Goal: Task Accomplishment & Management: Manage account settings

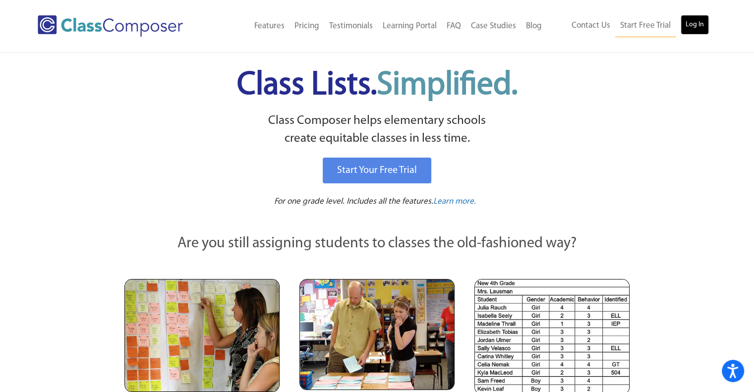
click at [698, 25] on link "Log In" at bounding box center [695, 25] width 28 height 20
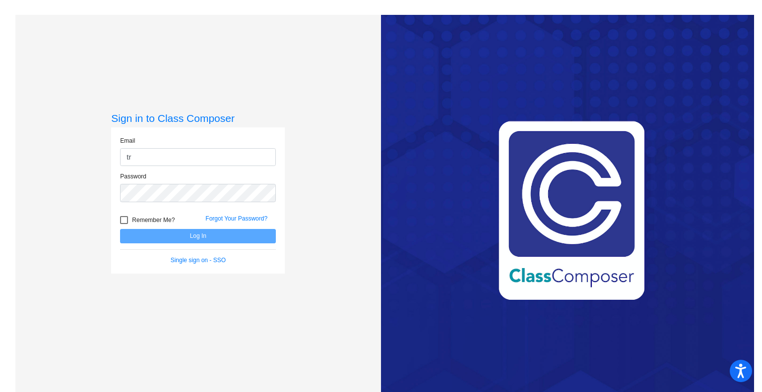
type input "treasurer@hillelementary.com"
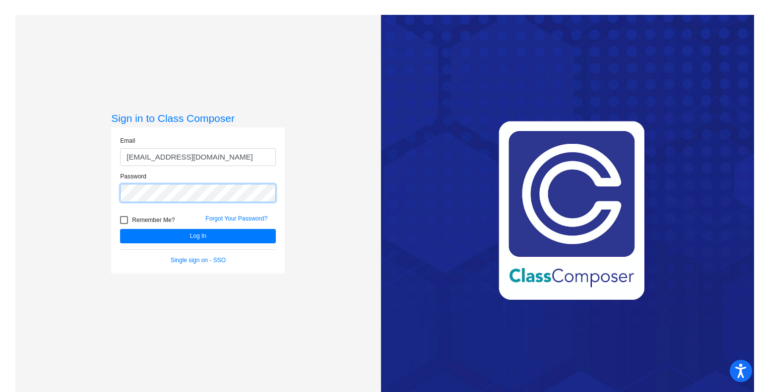
click at [120, 229] on button "Log In" at bounding box center [198, 236] width 156 height 14
click at [120, 220] on div at bounding box center [124, 220] width 8 height 8
click at [124, 224] on input "Remember Me?" at bounding box center [124, 224] width 0 height 0
checkbox input "true"
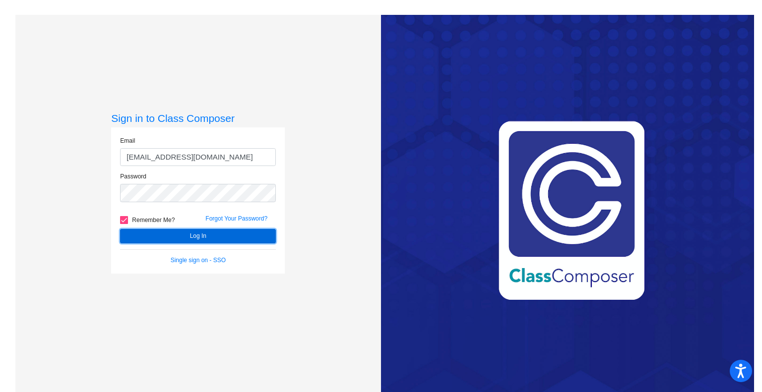
click at [155, 237] on button "Log In" at bounding box center [198, 236] width 156 height 14
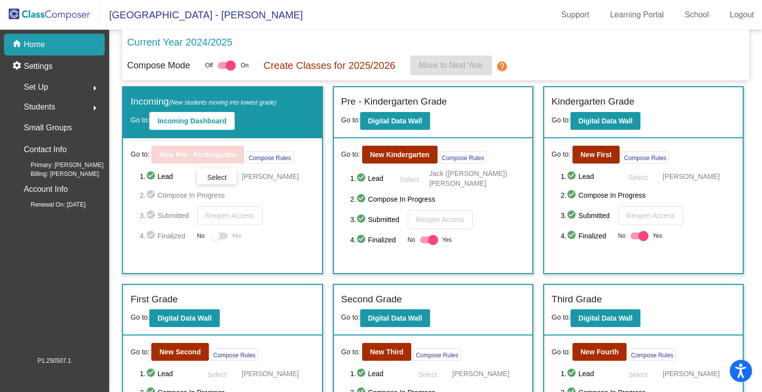
click at [497, 67] on mat-icon "help" at bounding box center [502, 67] width 12 height 12
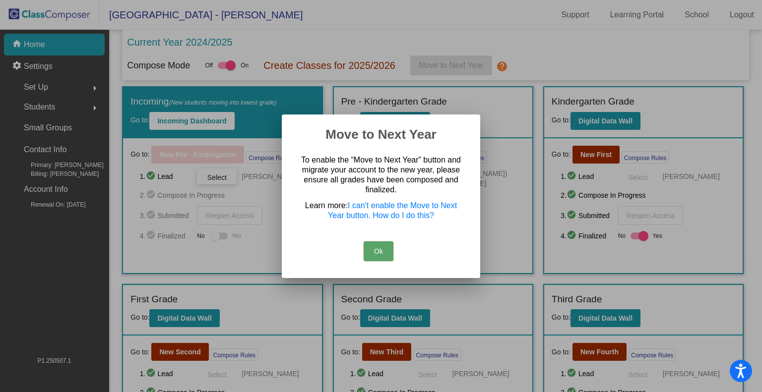
click at [377, 249] on button "Ok" at bounding box center [379, 252] width 30 height 20
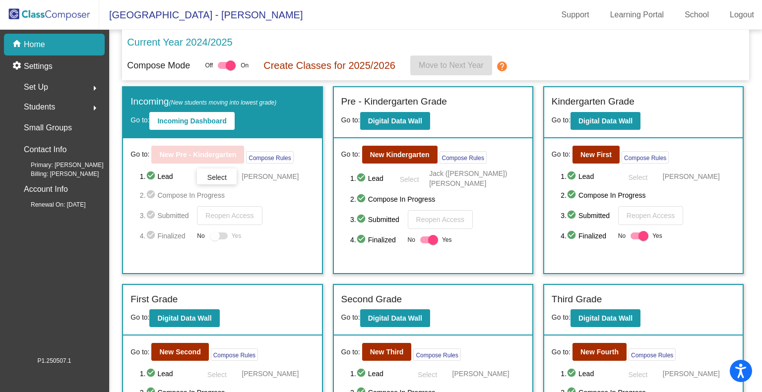
click at [212, 235] on div at bounding box center [215, 236] width 10 height 10
click at [202, 121] on b "Incoming Dashboard" at bounding box center [191, 121] width 69 height 8
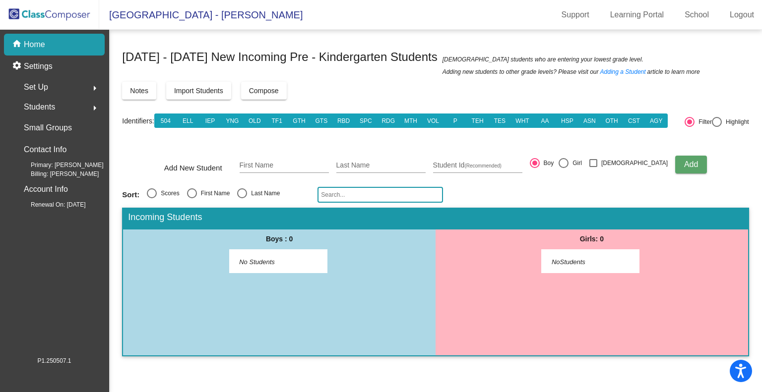
click at [262, 91] on span "Compose" at bounding box center [264, 91] width 30 height 8
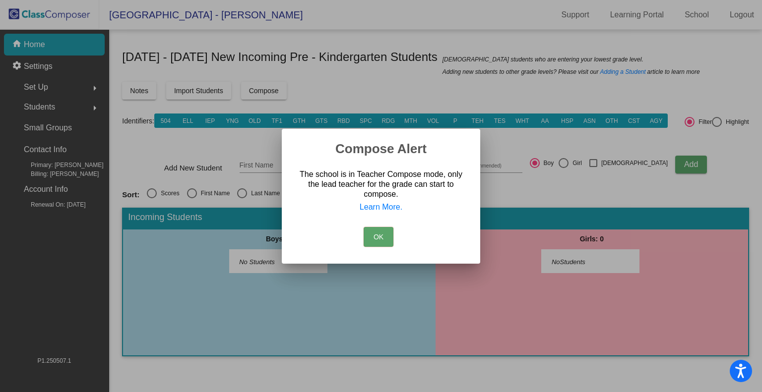
click at [382, 239] on button "OK" at bounding box center [379, 237] width 30 height 20
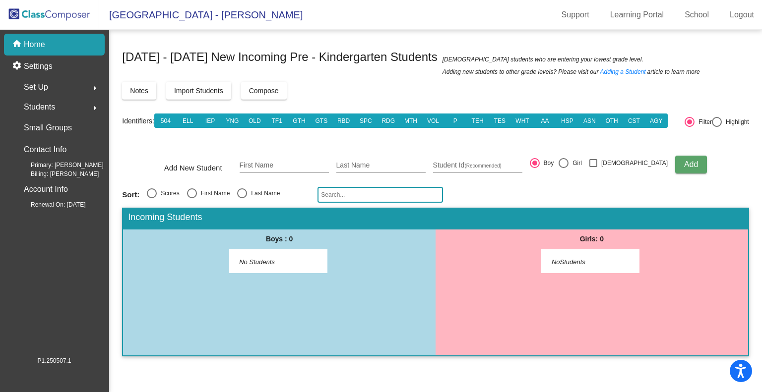
click at [272, 89] on span "Compose" at bounding box center [264, 91] width 30 height 8
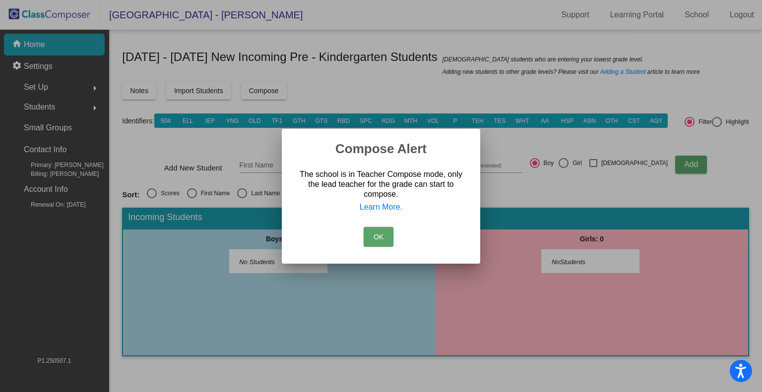
click at [378, 234] on button "OK" at bounding box center [379, 237] width 30 height 20
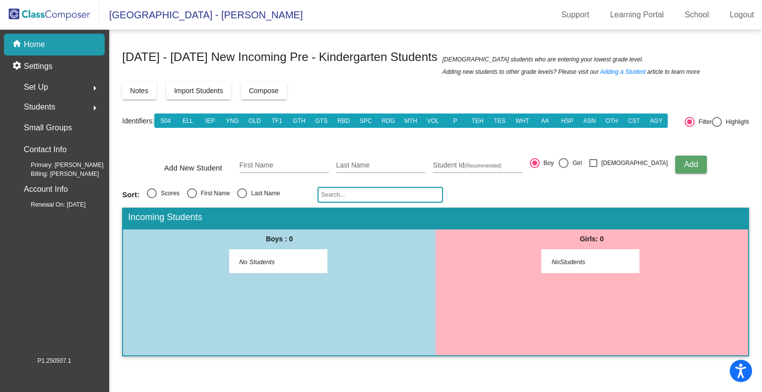
click at [45, 15] on img at bounding box center [49, 14] width 99 height 29
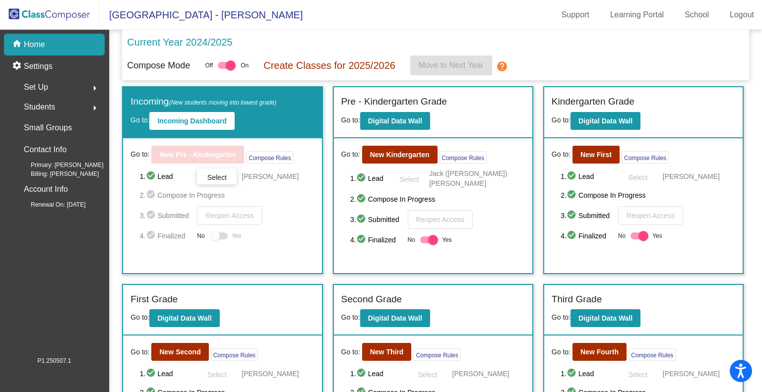
click at [221, 174] on span "Select" at bounding box center [216, 178] width 19 height 8
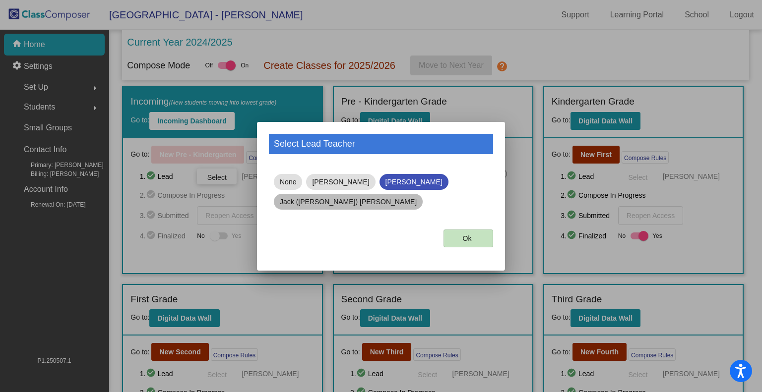
click at [308, 203] on mat-chip "Jack (Kinder) Drummond" at bounding box center [348, 202] width 149 height 16
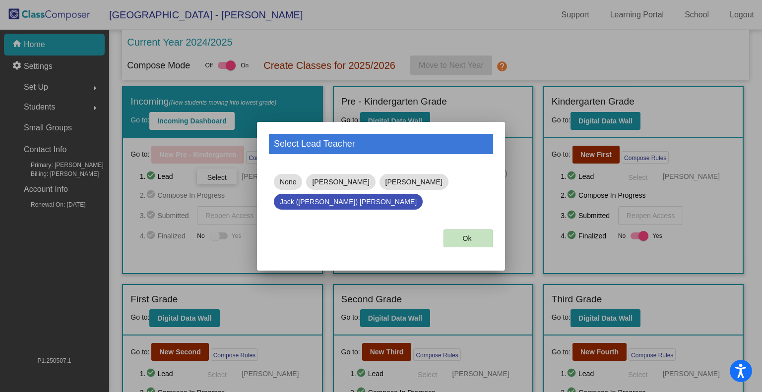
click at [455, 239] on button "Ok" at bounding box center [468, 239] width 50 height 18
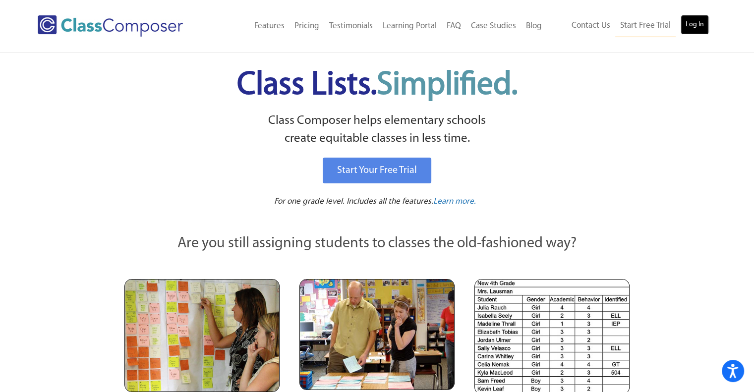
click at [701, 21] on link "Log In" at bounding box center [695, 25] width 28 height 20
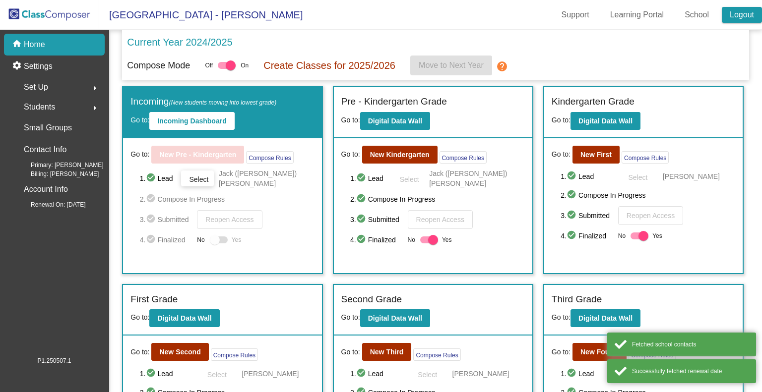
click at [744, 18] on link "Logout" at bounding box center [742, 15] width 40 height 16
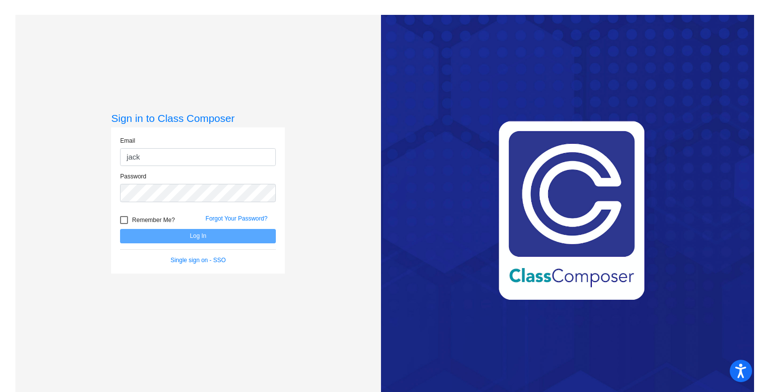
type input "[EMAIL_ADDRESS][PERSON_NAME][DOMAIN_NAME]"
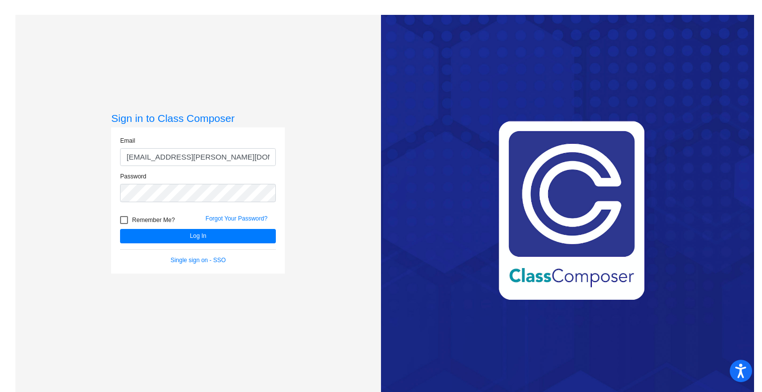
click at [123, 220] on div at bounding box center [124, 220] width 8 height 8
click at [124, 224] on input "Remember Me?" at bounding box center [124, 224] width 0 height 0
checkbox input "true"
click at [144, 234] on button "Log In" at bounding box center [198, 236] width 156 height 14
click at [103, 195] on div "Sign in to Class Composer Email [EMAIL_ADDRESS][PERSON_NAME][DOMAIN_NAME] Passw…" at bounding box center [198, 211] width 366 height 392
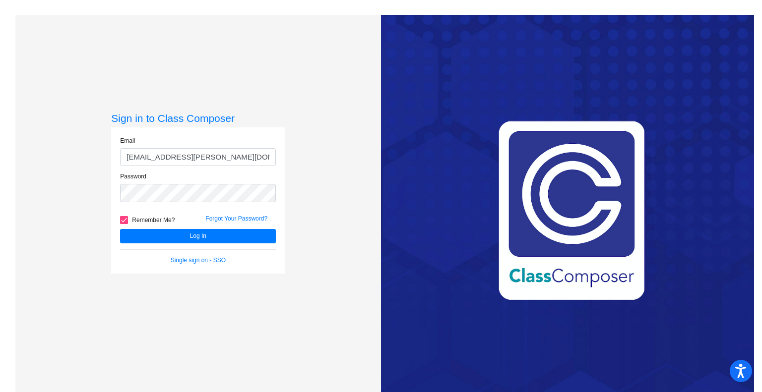
click at [186, 244] on form "Email jack.drummond@austinisd.org Password Remember Me? Forgot Your Password? L…" at bounding box center [198, 200] width 156 height 128
click at [186, 235] on button "Log In" at bounding box center [198, 236] width 156 height 14
click at [221, 218] on link "Forgot Your Password?" at bounding box center [236, 218] width 62 height 7
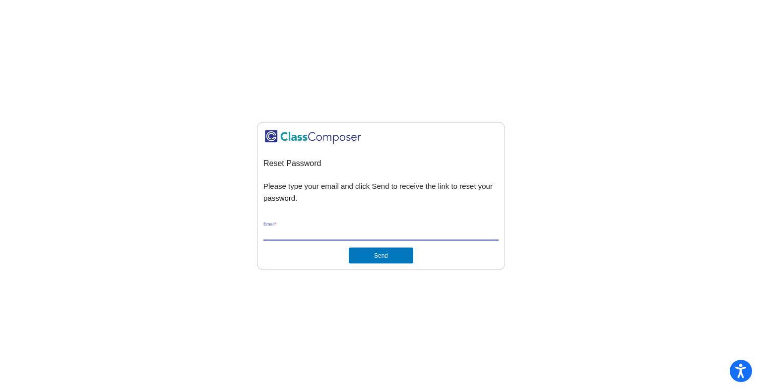
click at [294, 234] on input "Email *" at bounding box center [380, 233] width 235 height 9
type input "[EMAIL_ADDRESS][PERSON_NAME][DOMAIN_NAME]"
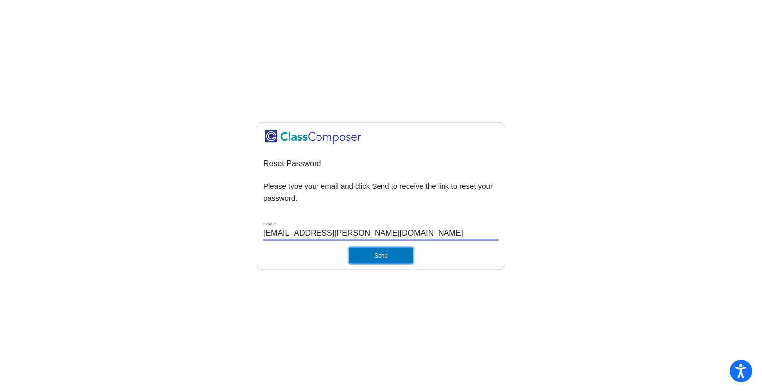
click at [380, 260] on button "Send" at bounding box center [381, 256] width 64 height 16
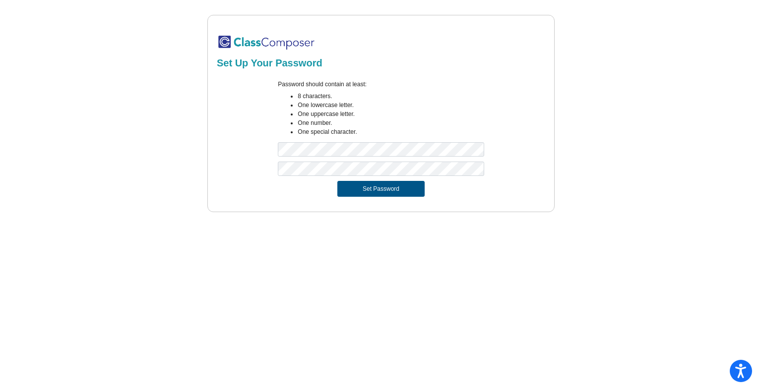
click at [406, 188] on button "Set Password" at bounding box center [380, 189] width 87 height 16
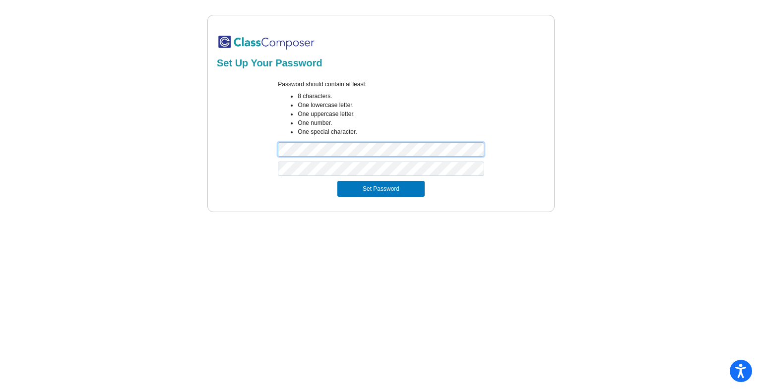
click at [249, 154] on div "Password should contain at least: 8 characters. One lowercase letter. One upper…" at bounding box center [380, 121] width 331 height 82
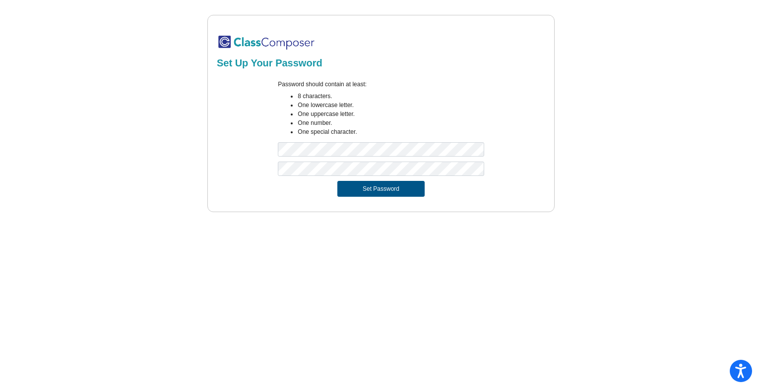
click at [363, 192] on button "Set Password" at bounding box center [380, 189] width 87 height 16
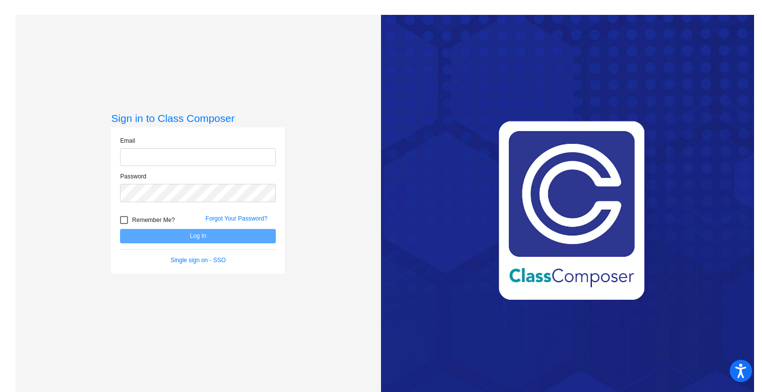
click at [243, 155] on input "email" at bounding box center [198, 157] width 156 height 18
type input "[EMAIL_ADDRESS][PERSON_NAME][DOMAIN_NAME]"
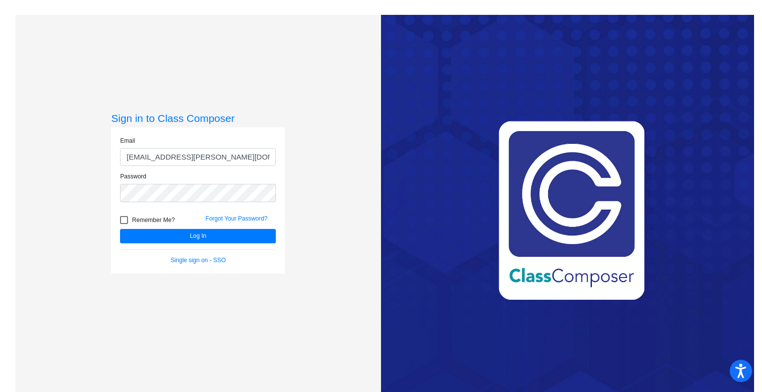
click at [122, 220] on div at bounding box center [124, 220] width 8 height 8
click at [124, 224] on input "Remember Me?" at bounding box center [124, 224] width 0 height 0
checkbox input "true"
click at [171, 238] on button "Log In" at bounding box center [198, 236] width 156 height 14
